Goal: Information Seeking & Learning: Learn about a topic

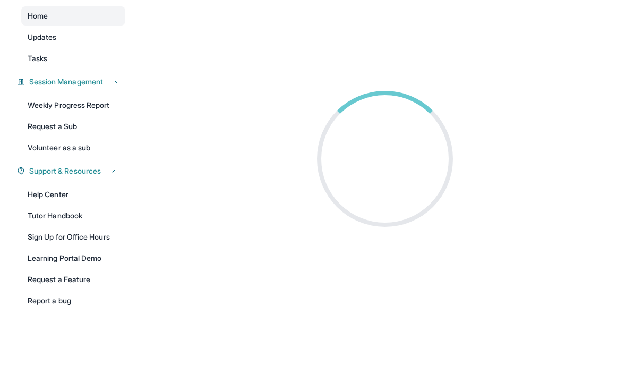
scroll to position [70, 0]
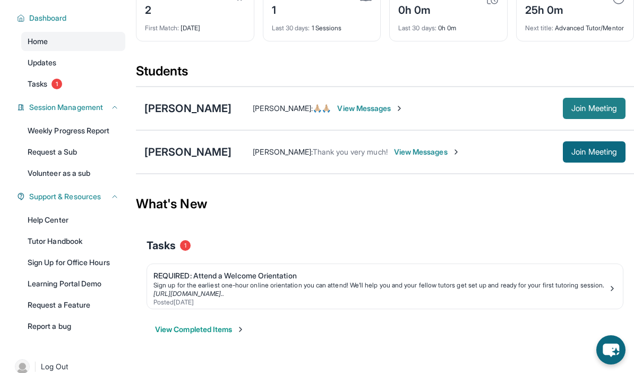
click at [585, 112] on span "Join Meeting" at bounding box center [594, 108] width 46 height 6
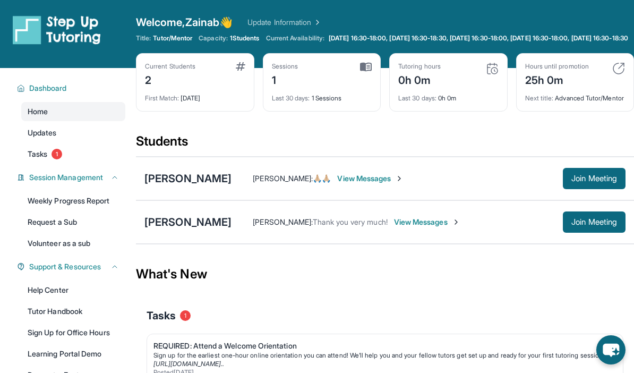
click at [300, 102] on span "Last 30 days :" at bounding box center [291, 98] width 38 height 8
click at [365, 72] on img at bounding box center [366, 67] width 12 height 10
click at [621, 75] on img at bounding box center [618, 68] width 13 height 13
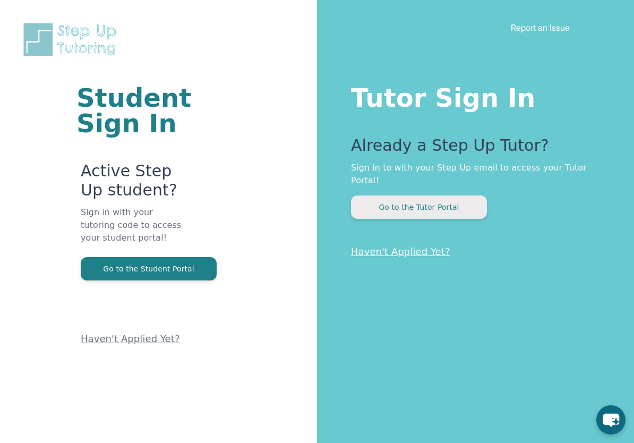
click at [392, 195] on button "Go to the Tutor Portal" at bounding box center [419, 206] width 136 height 23
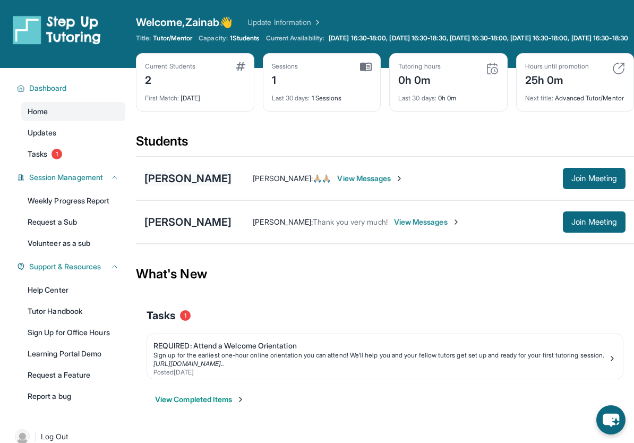
click at [208, 186] on div "[PERSON_NAME]" at bounding box center [187, 178] width 87 height 15
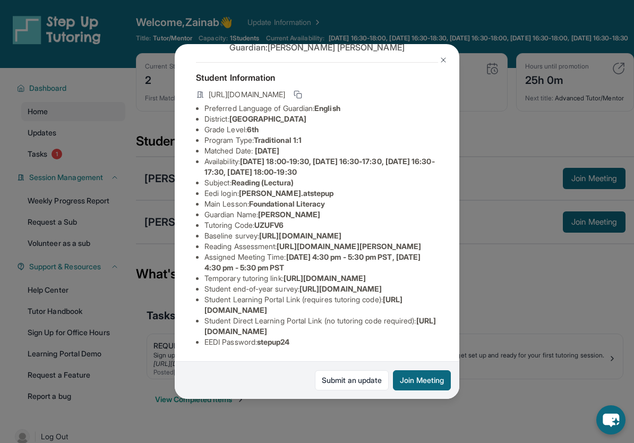
scroll to position [112, 0]
drag, startPoint x: 285, startPoint y: 206, endPoint x: 292, endPoint y: 219, distance: 15.2
click at [292, 241] on li "Reading Assessment : https://fhzml4p6.paperform.co/?id=2024-s8093&name=Alessand…" at bounding box center [321, 246] width 234 height 11
click at [284, 242] on span "https://fhzml4p6.paperform.co/?id=2024-s8093&name=Alessandra%20Deptula&grade=6t…" at bounding box center [349, 246] width 144 height 9
drag, startPoint x: 284, startPoint y: 206, endPoint x: 449, endPoint y: 224, distance: 166.1
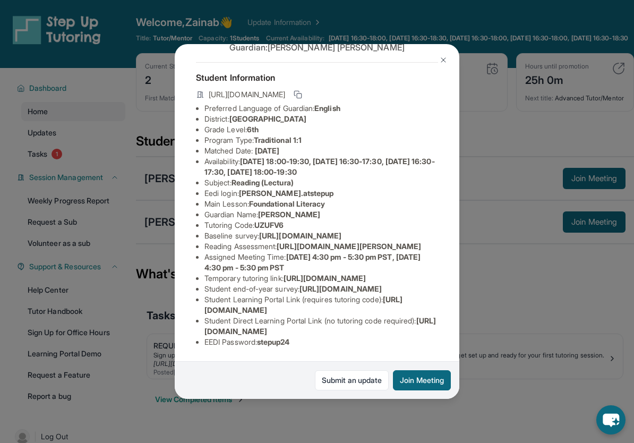
click at [449, 224] on div "Alessandra Deptula Guardian: Monica Deptula Student Information https://student…" at bounding box center [317, 221] width 285 height 354
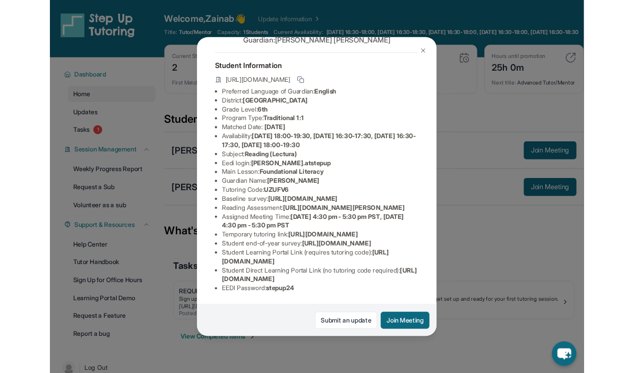
scroll to position [112, 38]
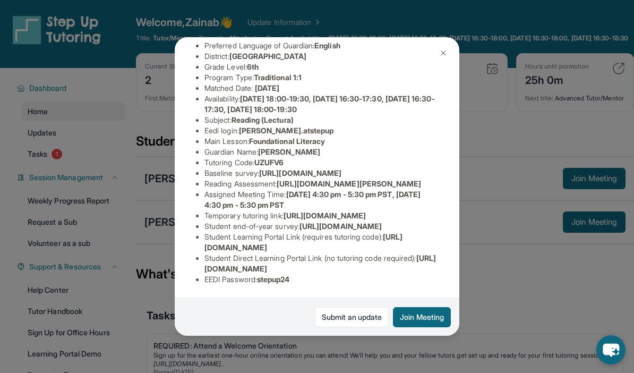
click at [448, 42] on button at bounding box center [443, 52] width 21 height 21
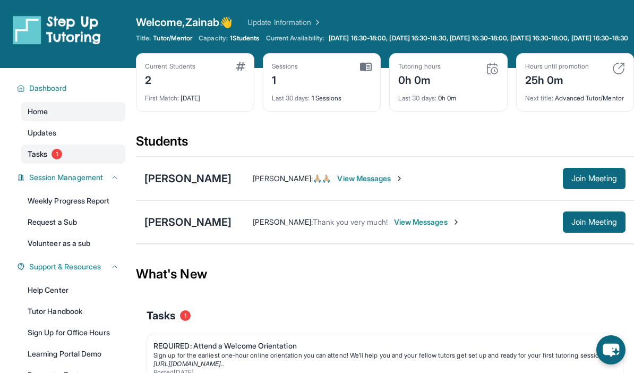
click at [64, 159] on link "Tasks 1" at bounding box center [73, 153] width 104 height 19
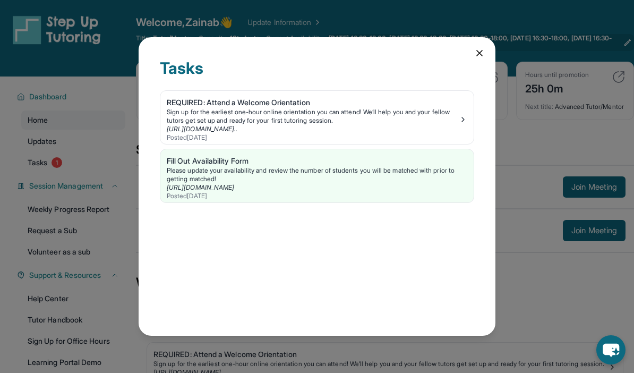
click at [477, 48] on icon at bounding box center [479, 53] width 11 height 11
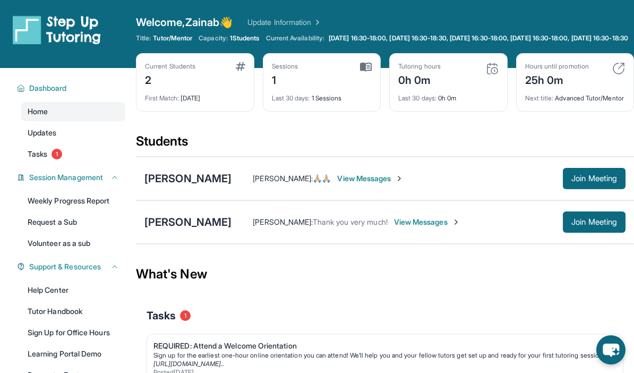
click at [614, 74] on img at bounding box center [618, 68] width 13 height 13
click at [536, 88] on div "25h 0m" at bounding box center [557, 79] width 64 height 17
click at [491, 75] on img at bounding box center [492, 68] width 13 height 13
click at [54, 210] on link "Weekly Progress Report" at bounding box center [73, 200] width 104 height 19
click at [86, 142] on link "Updates" at bounding box center [73, 132] width 104 height 19
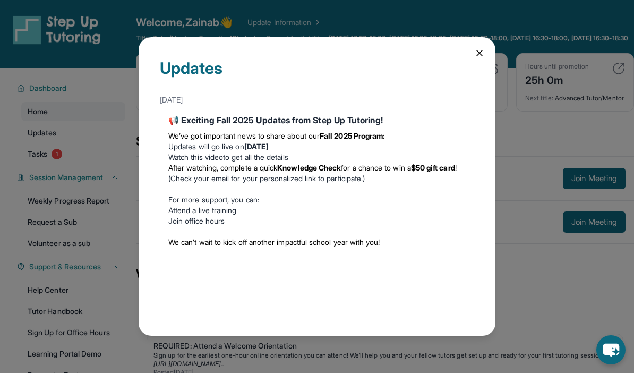
click at [335, 163] on strong "Knowledge Check" at bounding box center [309, 167] width 64 height 9
click at [477, 50] on icon at bounding box center [479, 52] width 5 height 5
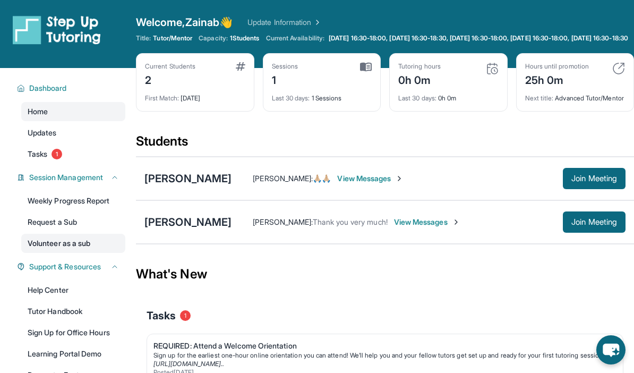
click at [83, 253] on link "Volunteer as a sub" at bounding box center [73, 243] width 104 height 19
click at [214, 186] on div "[PERSON_NAME]" at bounding box center [187, 178] width 87 height 15
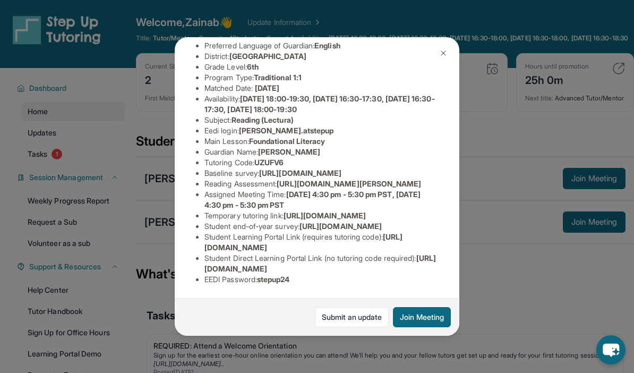
scroll to position [161, 0]
copy li "https://airtable.com/apprlfn8WjpjBUn2G/shrK0QR6AaNyG5psY?prefill_Type%20of%20Fo…"
click at [373, 179] on span "https://fhzml4p6.paperform.co/?id=2024-s8093&name=Alessandra%20Deptula&grade=6t…" at bounding box center [349, 183] width 144 height 9
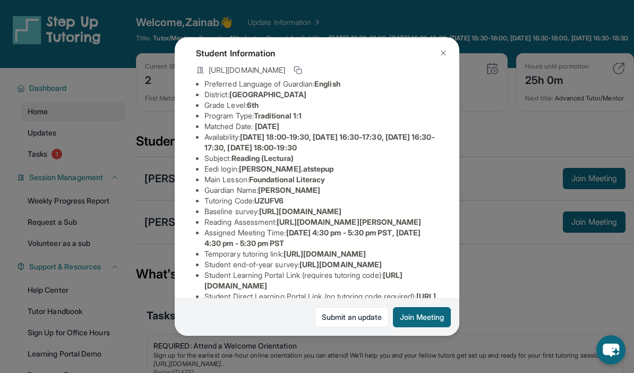
scroll to position [57, 0]
copy li "alessandrad.atstepup"
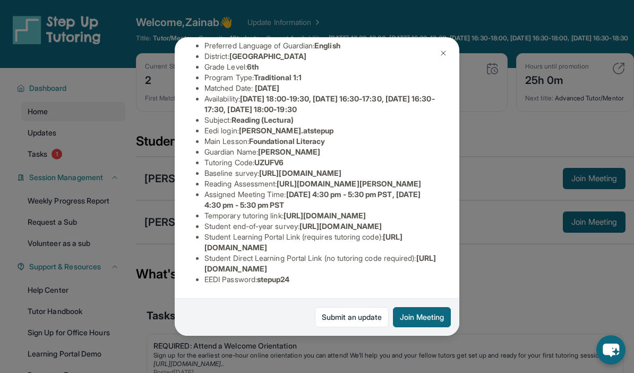
scroll to position [178, 0]
copy li "stepup24"
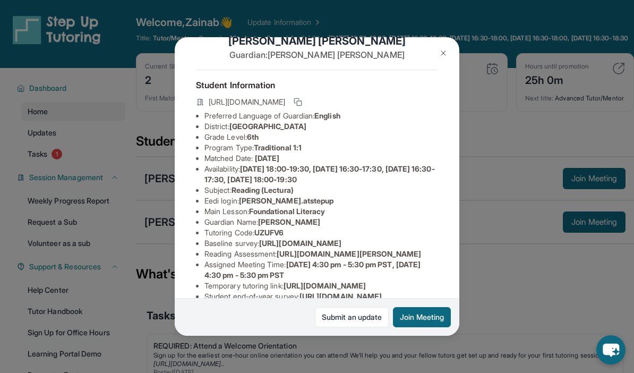
scroll to position [25, 0]
click at [273, 196] on span "alessandrad.atstepup" at bounding box center [286, 200] width 95 height 9
copy li "alessandrad.atstepup"
click at [442, 49] on img at bounding box center [443, 53] width 8 height 8
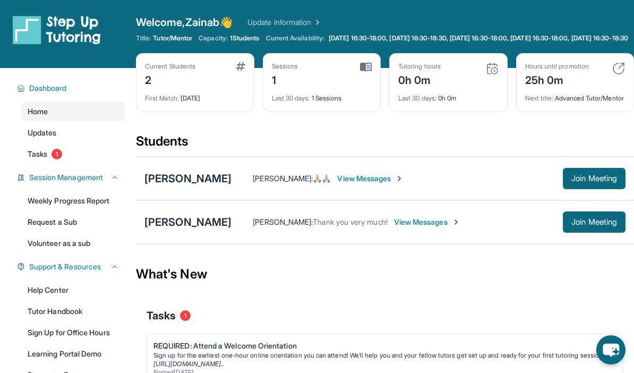
click at [420, 88] on div "0h 0m" at bounding box center [419, 79] width 42 height 17
click at [66, 160] on link "Tasks 1" at bounding box center [73, 153] width 104 height 19
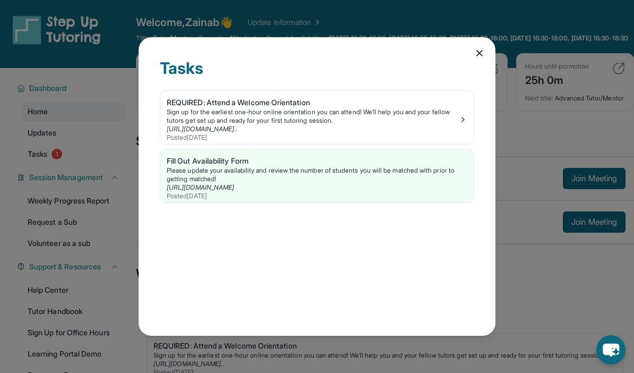
click at [479, 48] on icon at bounding box center [479, 53] width 11 height 11
